Goal: Task Accomplishment & Management: Complete application form

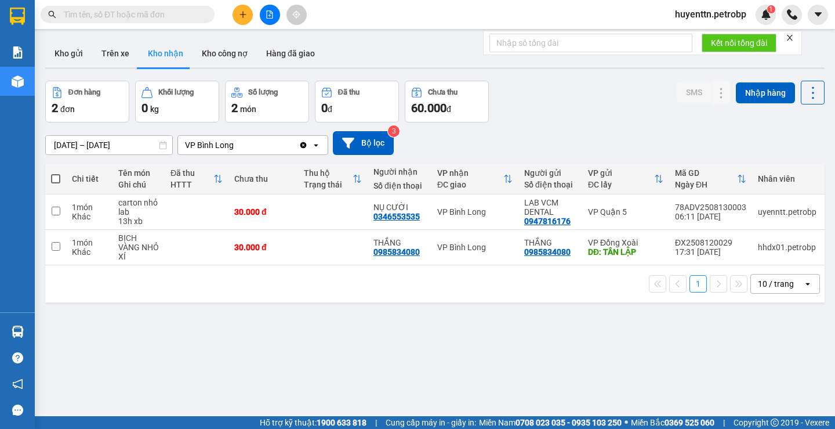
click at [150, 14] on input "text" at bounding box center [132, 14] width 137 height 13
type input "D"
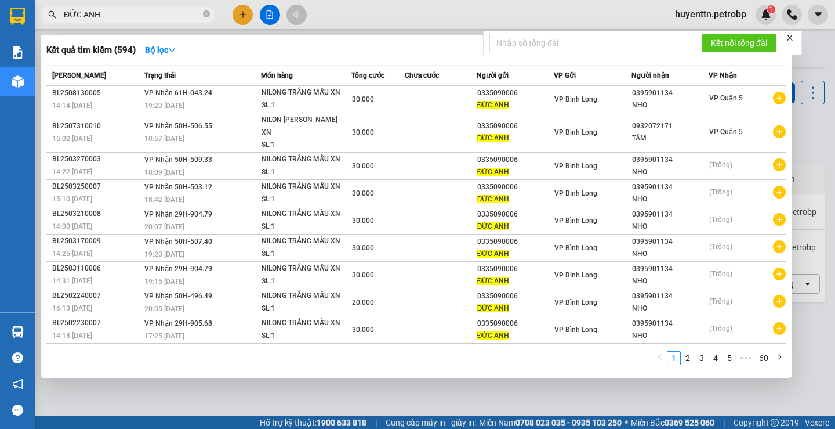
scroll to position [15, 0]
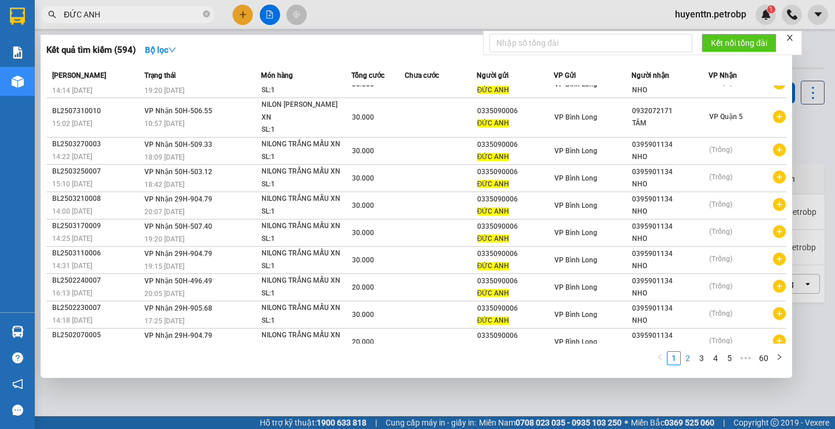
type input "ĐỨC ANH"
click at [688, 360] on link "2" at bounding box center [687, 357] width 13 height 13
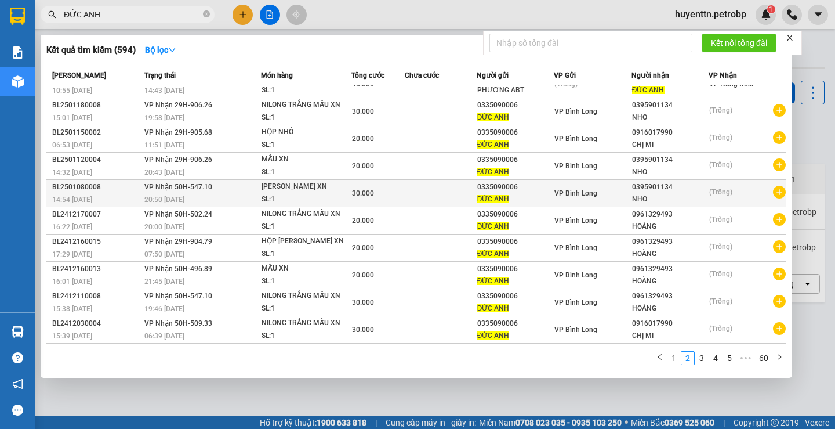
scroll to position [0, 0]
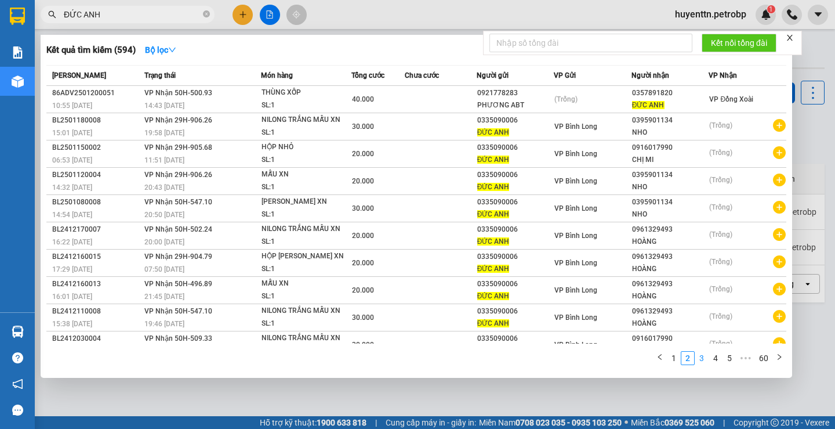
click at [705, 355] on link "3" at bounding box center [701, 357] width 13 height 13
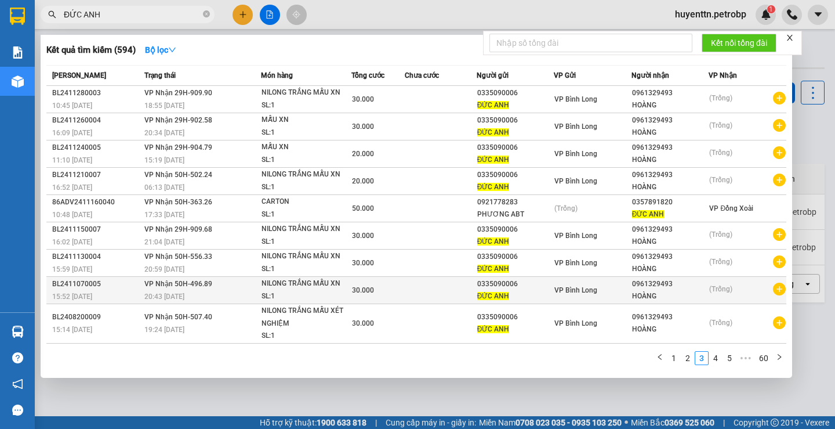
scroll to position [27, 0]
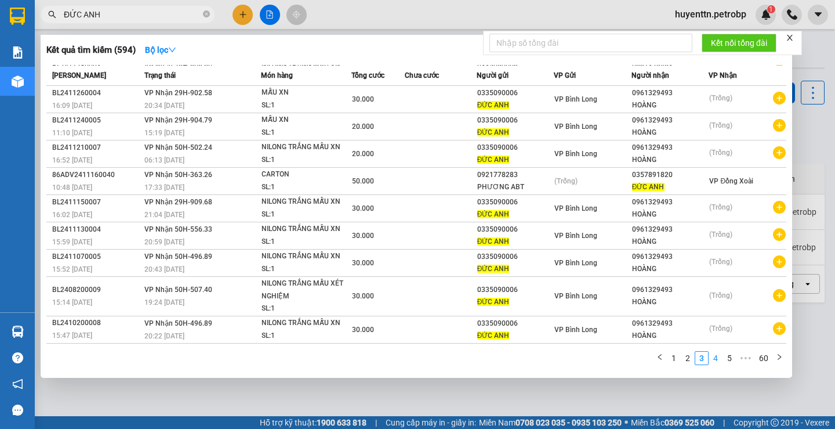
click at [713, 356] on link "4" at bounding box center [715, 357] width 13 height 13
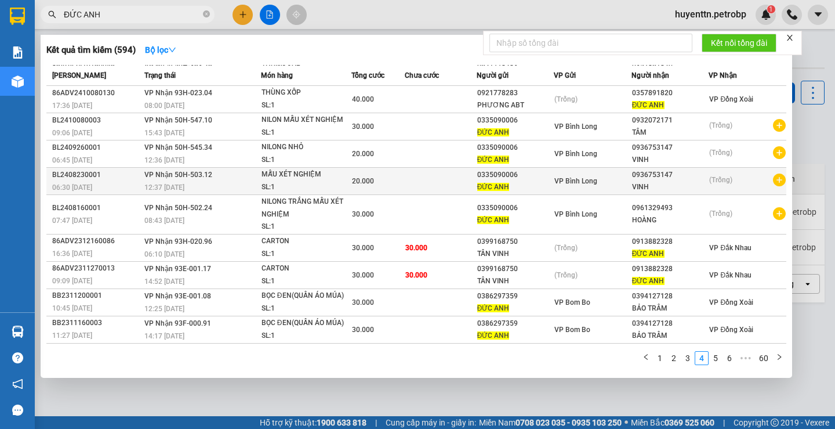
click at [776, 180] on icon "plus-circle" at bounding box center [779, 179] width 13 height 13
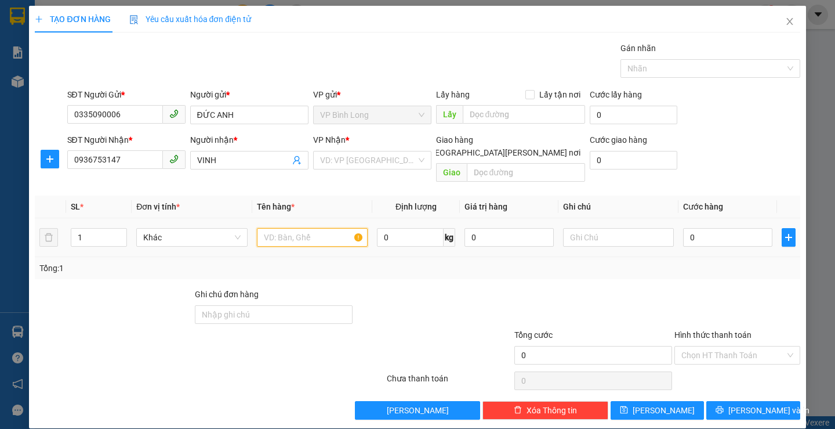
click at [336, 228] on input "text" at bounding box center [312, 237] width 111 height 19
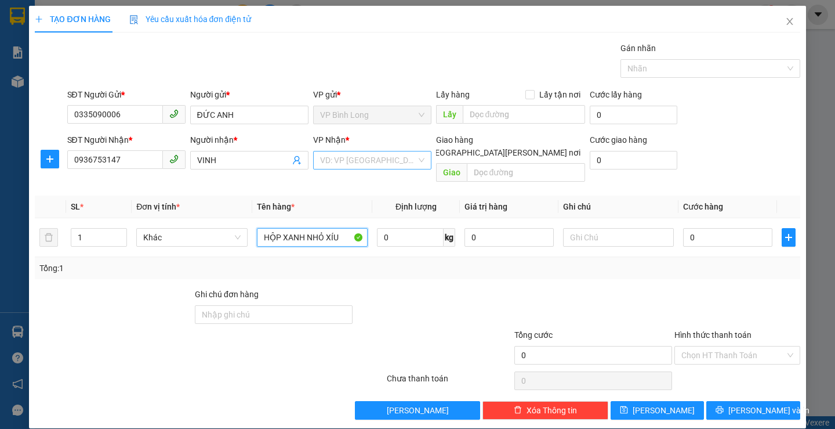
type input "HỘP XANH NHỎ XÍU"
click at [375, 160] on input "search" at bounding box center [368, 159] width 96 height 17
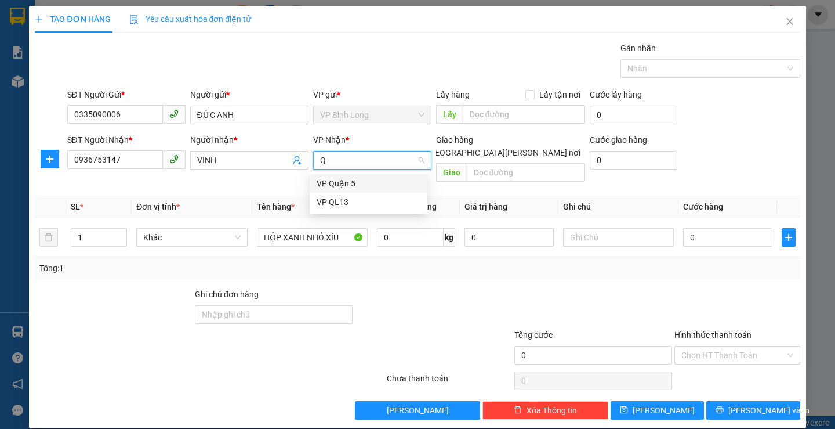
type input "Q5"
click at [368, 184] on div "VP Quận 5" at bounding box center [368, 183] width 103 height 13
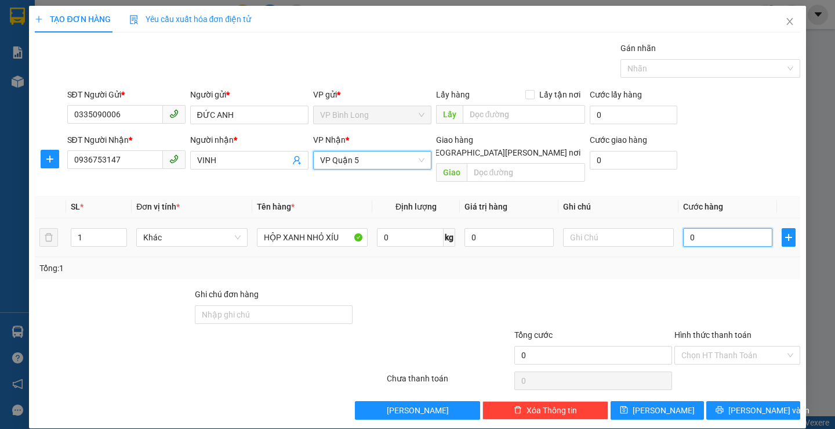
click at [744, 230] on input "0" at bounding box center [727, 237] width 89 height 19
type input "3"
type input "30"
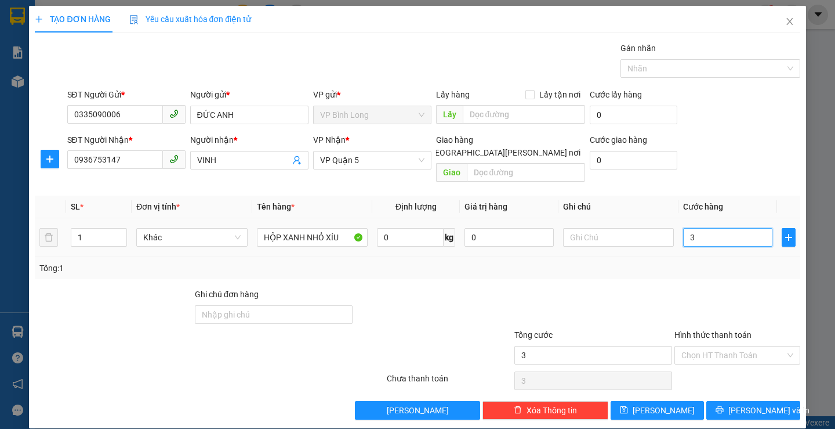
type input "30"
type input "300"
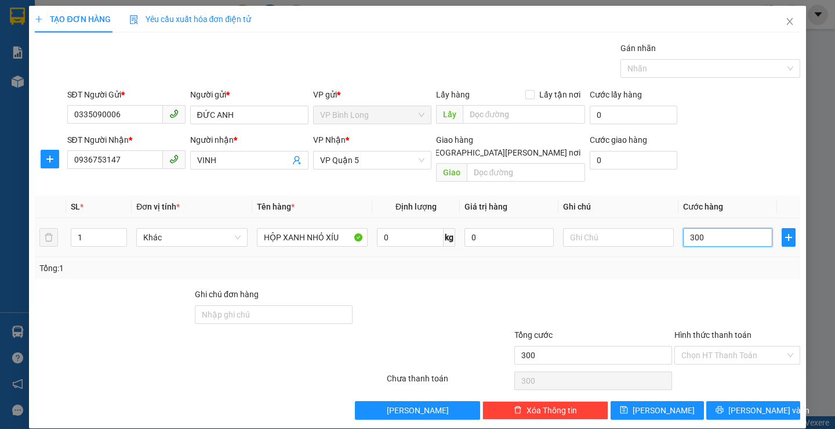
type input "3.000"
type input "30.000"
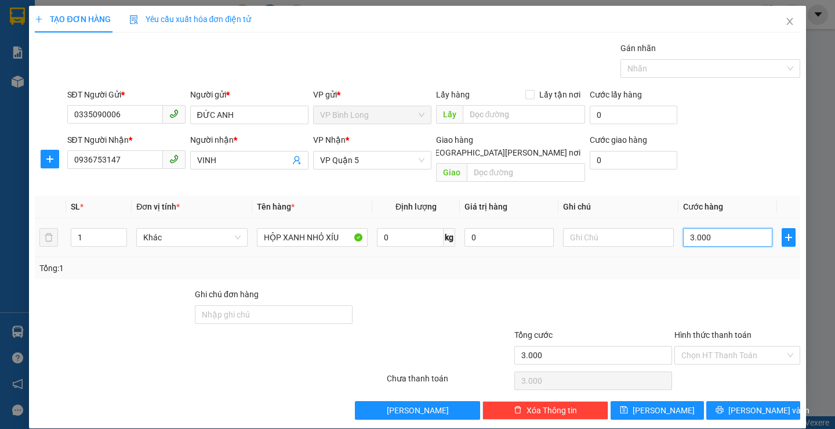
type input "30.000"
click at [693, 346] on input "Hình thức thanh toán" at bounding box center [733, 354] width 104 height 17
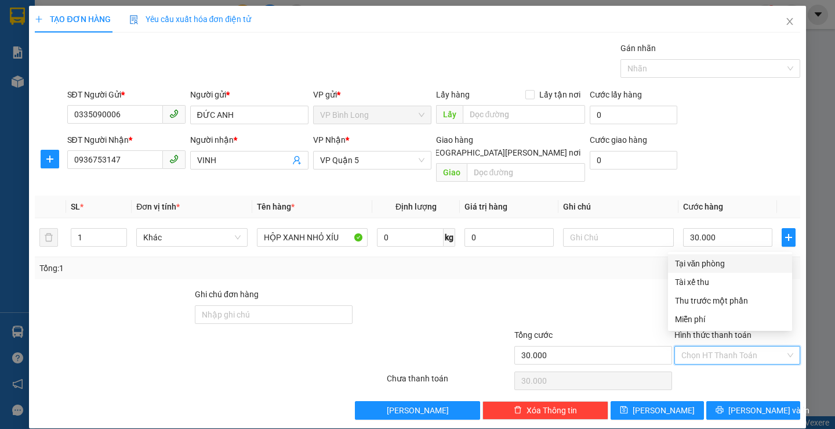
click at [706, 263] on div "Tại văn phòng" at bounding box center [730, 263] width 110 height 13
type input "0"
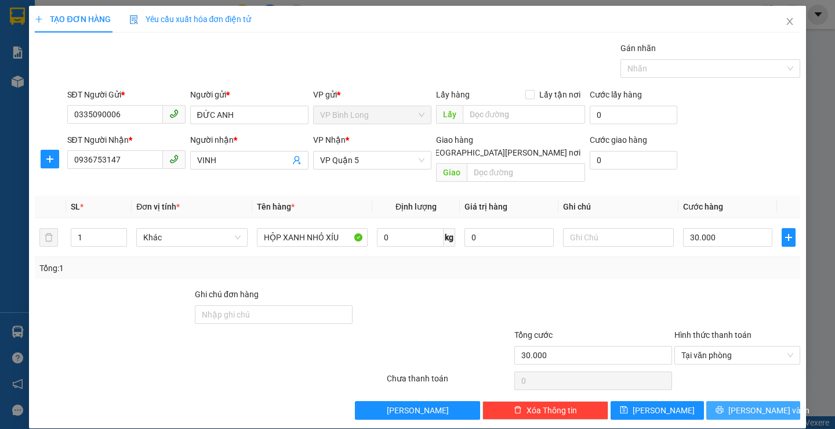
click at [740, 404] on span "[PERSON_NAME] và In" at bounding box center [768, 410] width 81 height 13
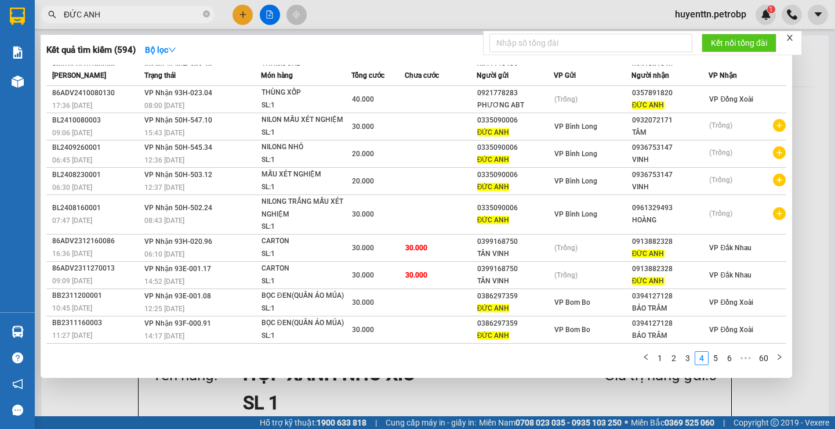
click at [508, 8] on div at bounding box center [417, 214] width 835 height 429
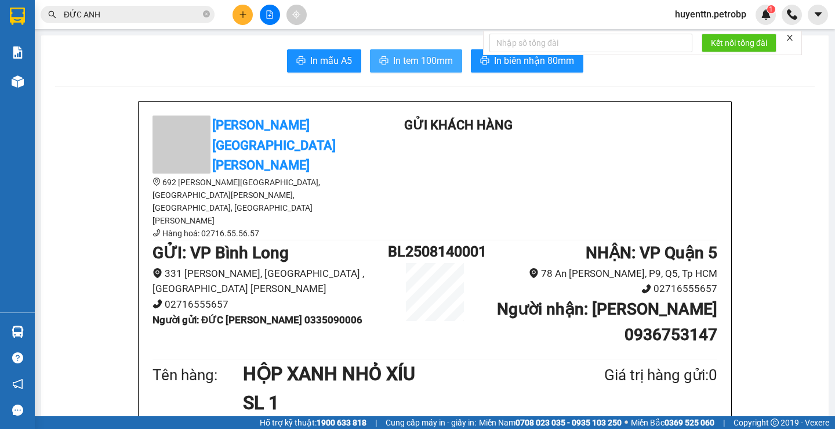
click at [408, 60] on span "In tem 100mm" at bounding box center [423, 60] width 60 height 14
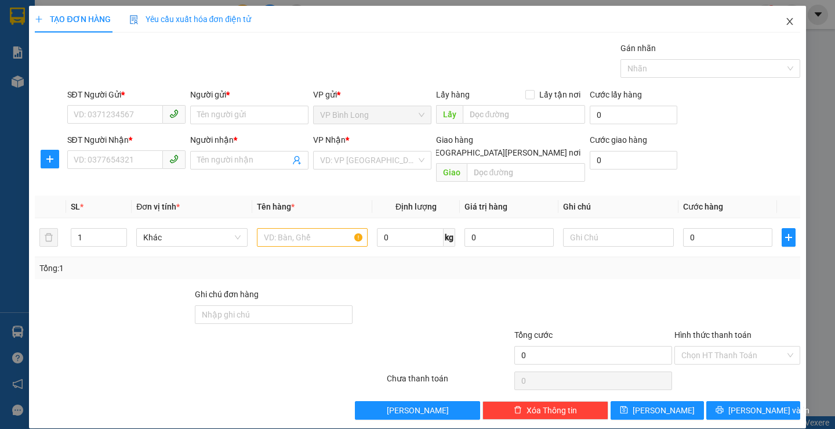
click at [774, 21] on span "Close" at bounding box center [790, 22] width 32 height 32
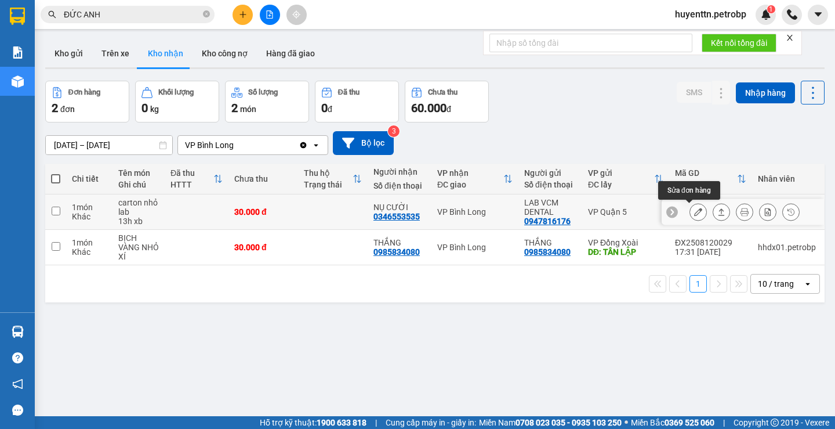
click at [694, 212] on icon at bounding box center [698, 212] width 8 height 8
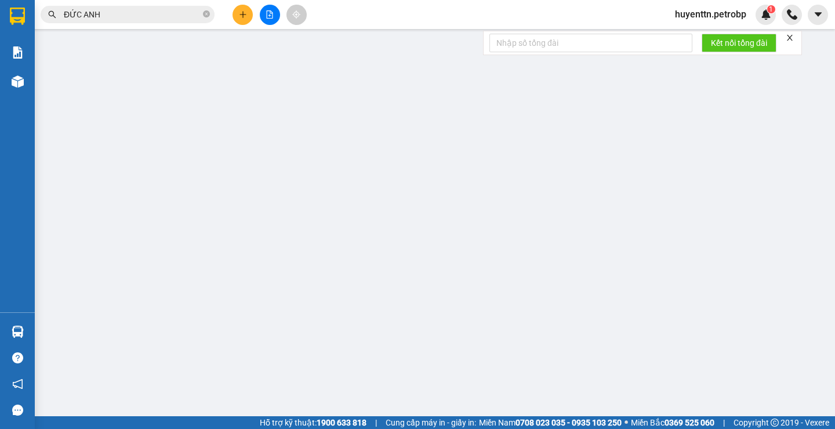
type input "0947816176"
type input "LAB VCM DENTAL"
type input "0346553535"
type input "NỤ CƯỜI"
type input "30.000"
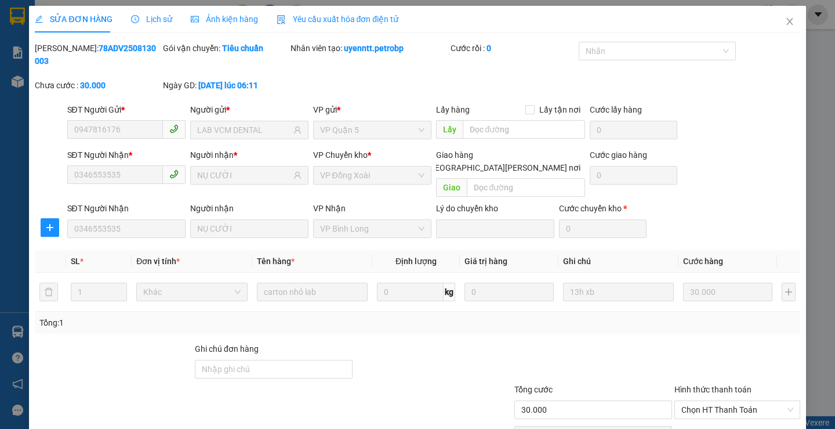
scroll to position [42, 0]
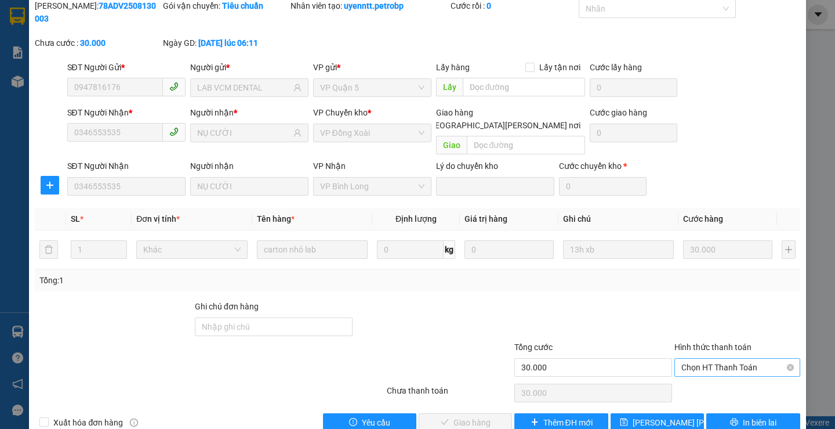
click at [703, 358] on span "Chọn HT Thanh Toán" at bounding box center [737, 366] width 112 height 17
click at [703, 360] on div "Tại văn phòng" at bounding box center [730, 364] width 110 height 13
type input "0"
click at [484, 416] on span "Giao hàng" at bounding box center [471, 422] width 37 height 13
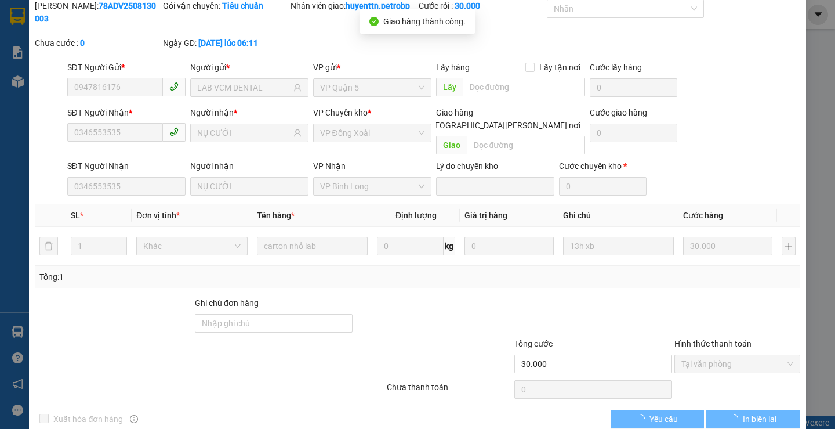
scroll to position [0, 0]
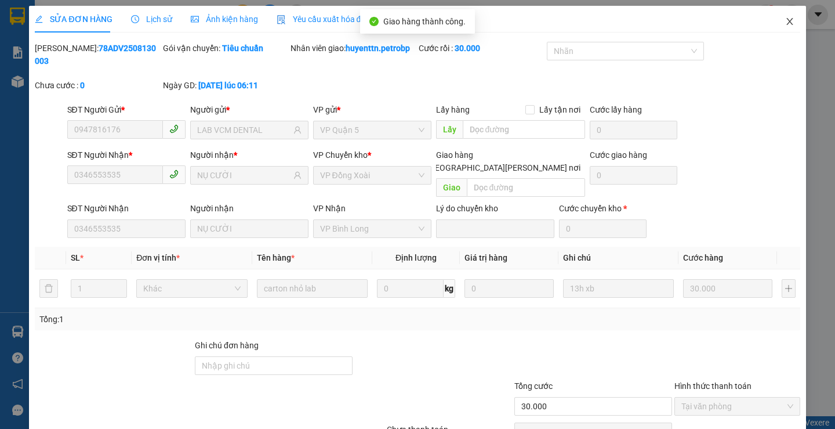
click at [776, 17] on span "Close" at bounding box center [790, 22] width 32 height 32
